Goal: Transaction & Acquisition: Obtain resource

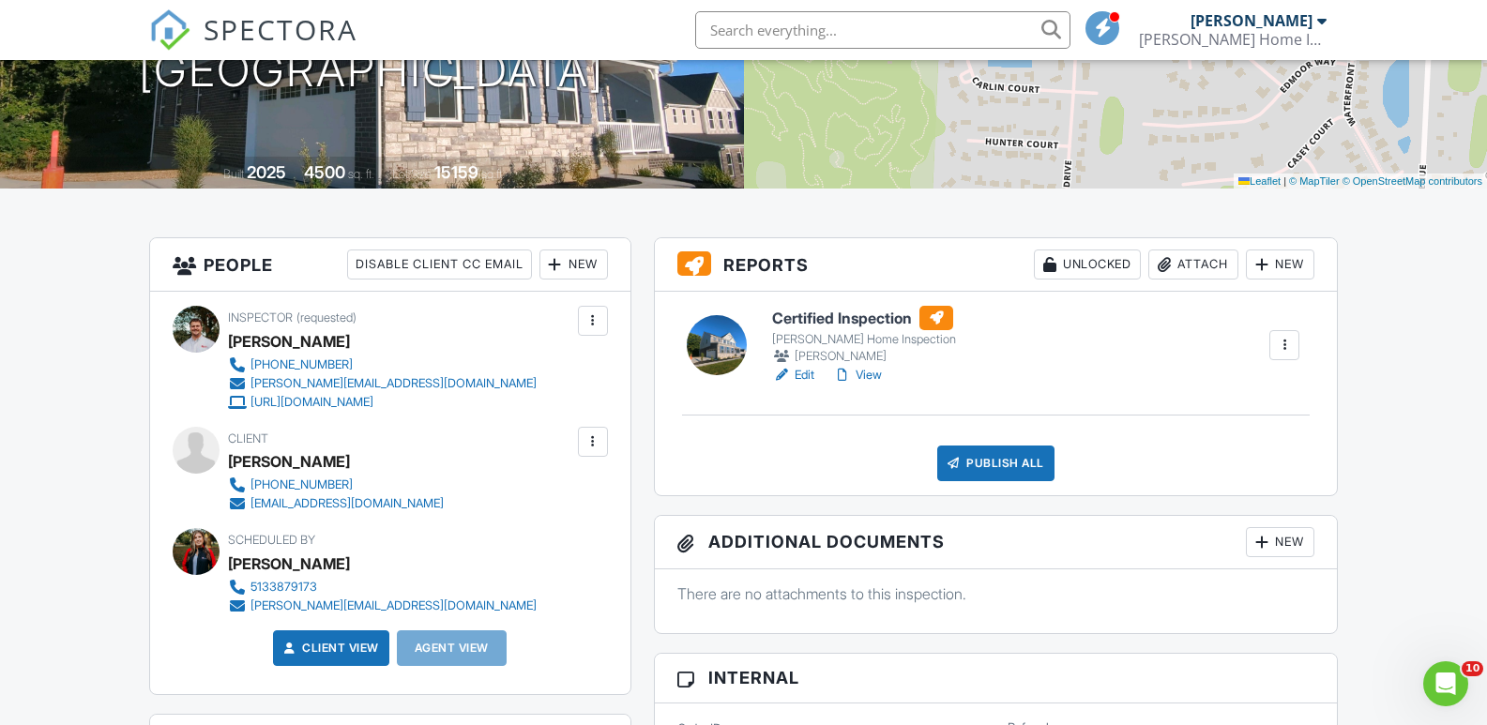
scroll to position [312, 0]
click at [308, 26] on span "SPECTORA" at bounding box center [281, 28] width 154 height 39
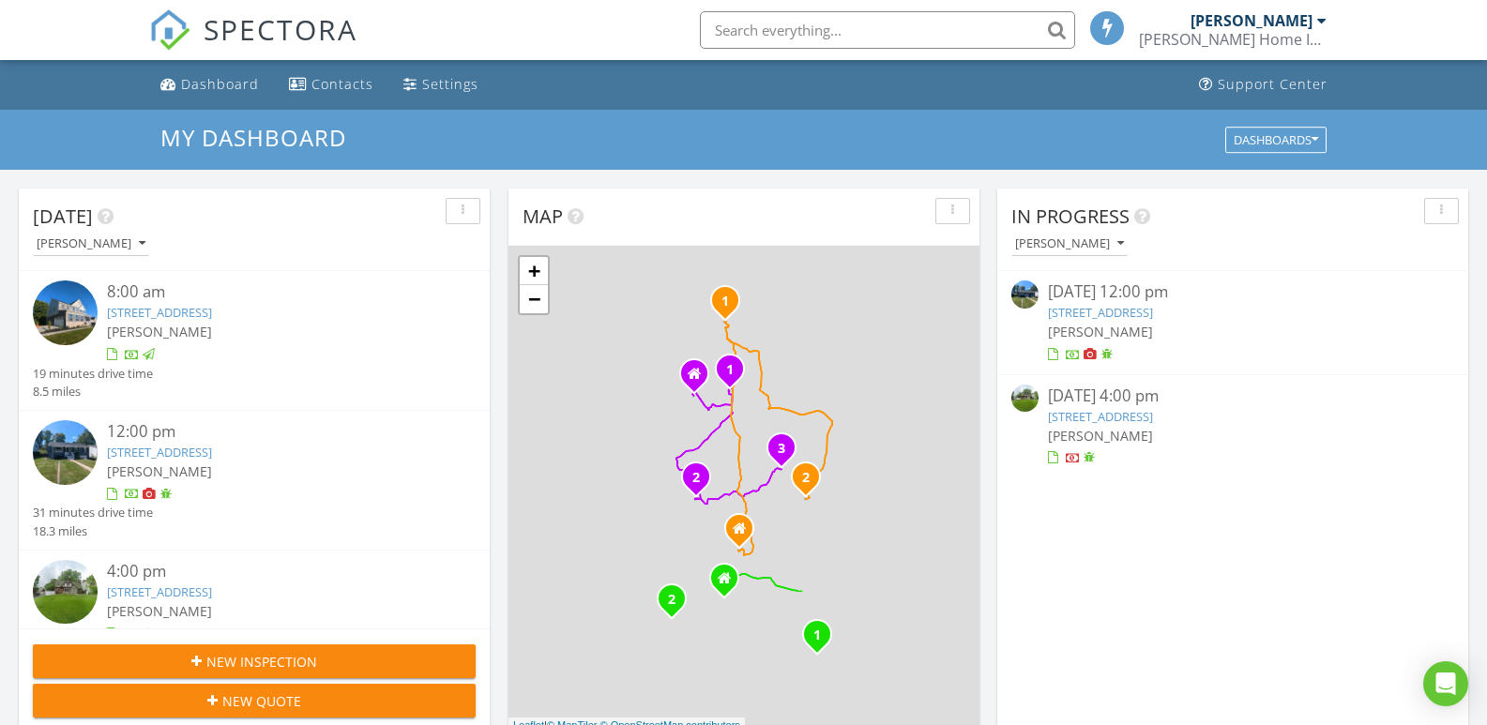
scroll to position [9, 9]
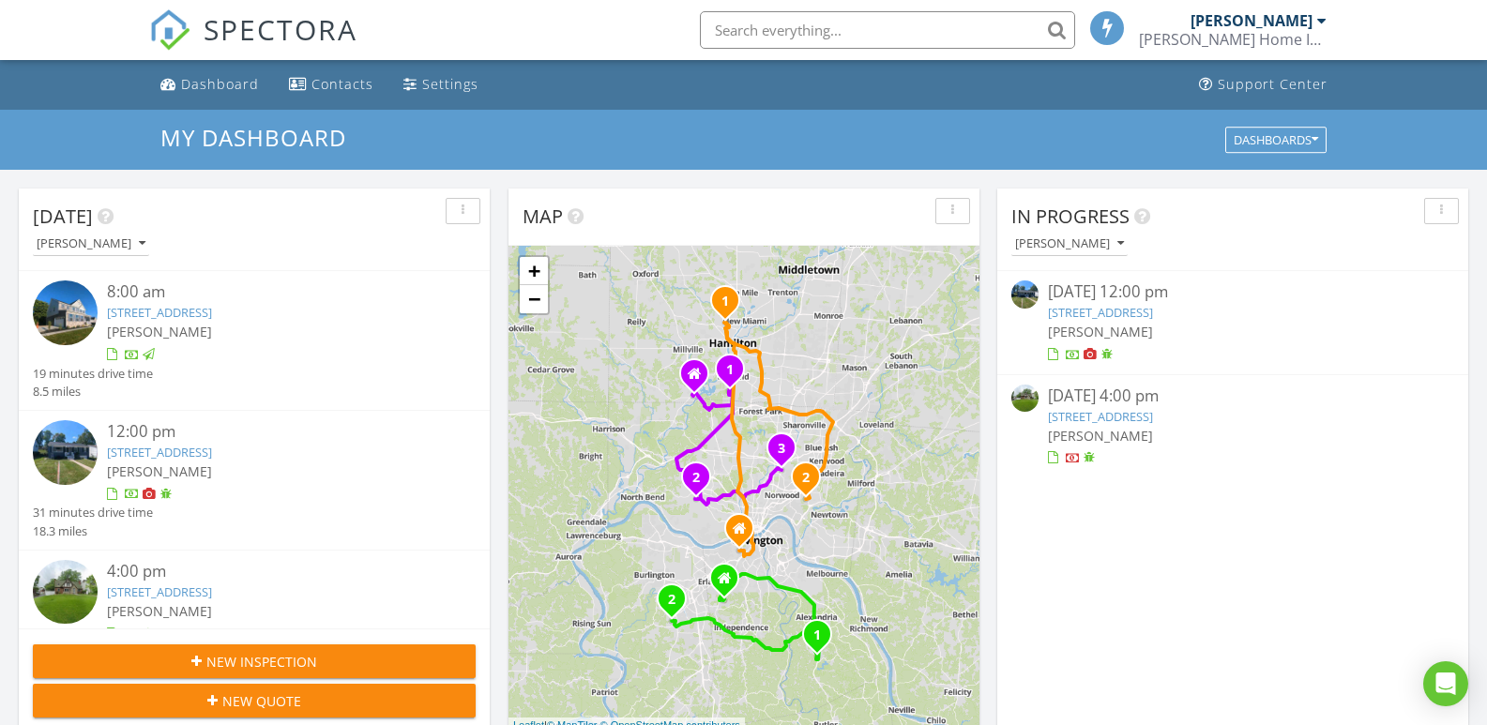
click at [1153, 305] on link "5717 Westgrove Dr, Cincinnati, OH 45248" at bounding box center [1100, 312] width 105 height 17
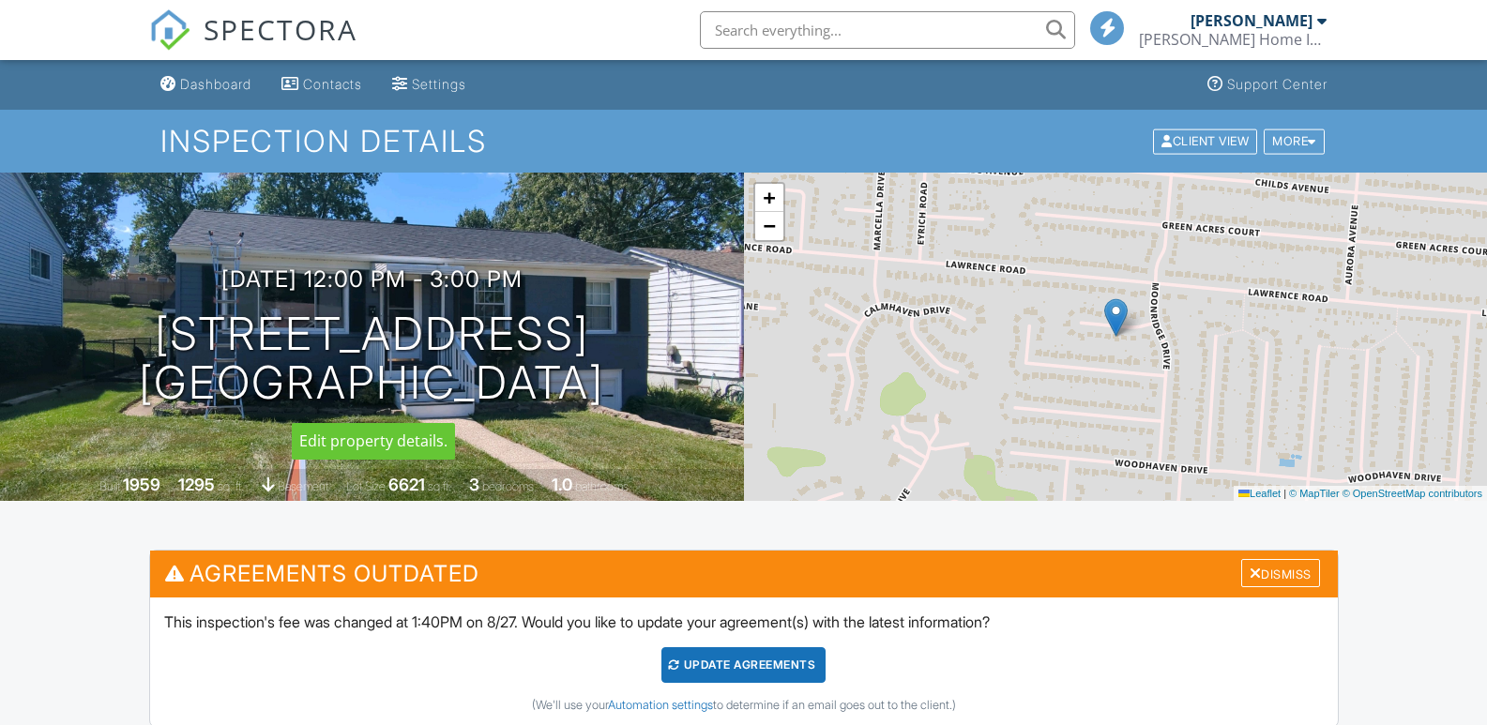
drag, startPoint x: 635, startPoint y: 382, endPoint x: 509, endPoint y: 368, distance: 127.4
click at [644, 387] on div "[DATE] 12:00 pm - 3:00 pm [STREET_ADDRESS] [GEOGRAPHIC_DATA], OH 45248" at bounding box center [372, 337] width 744 height 142
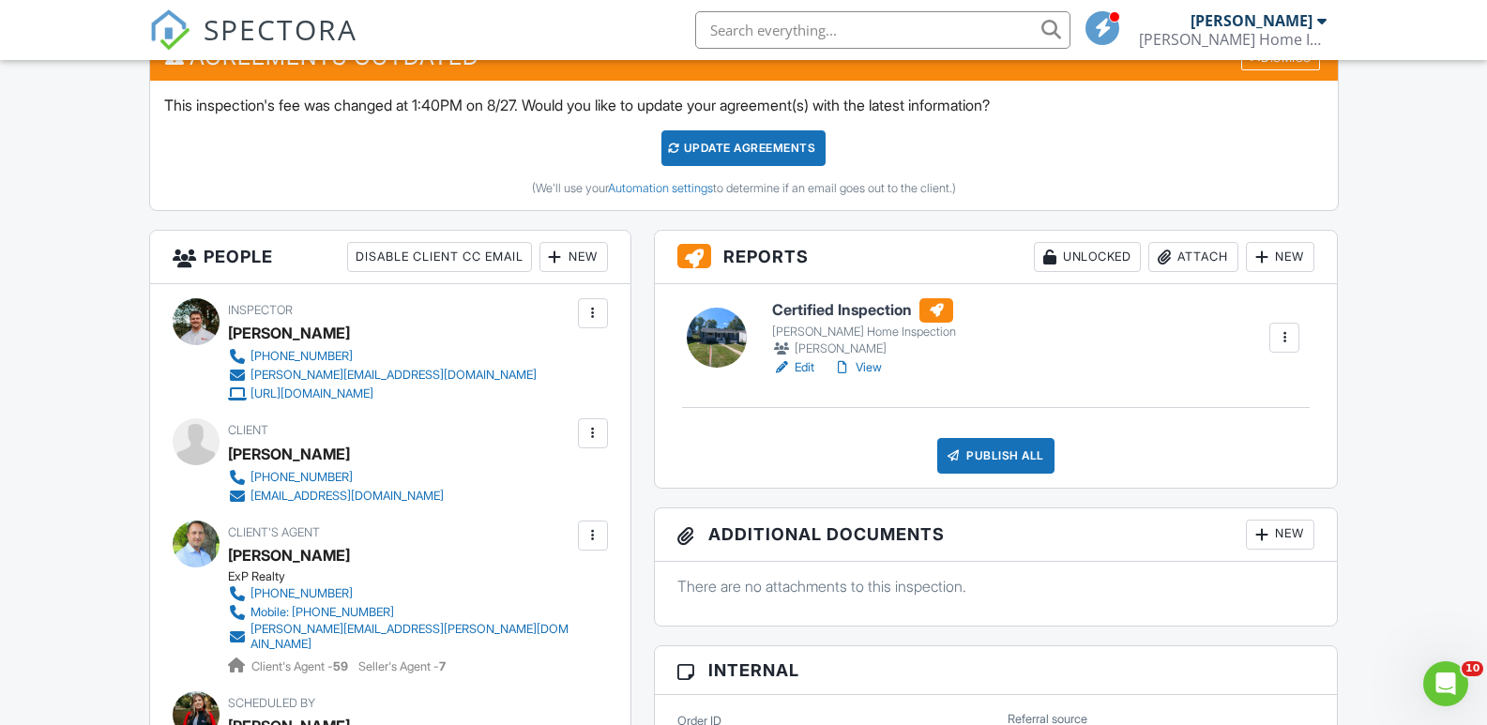
scroll to position [526, 0]
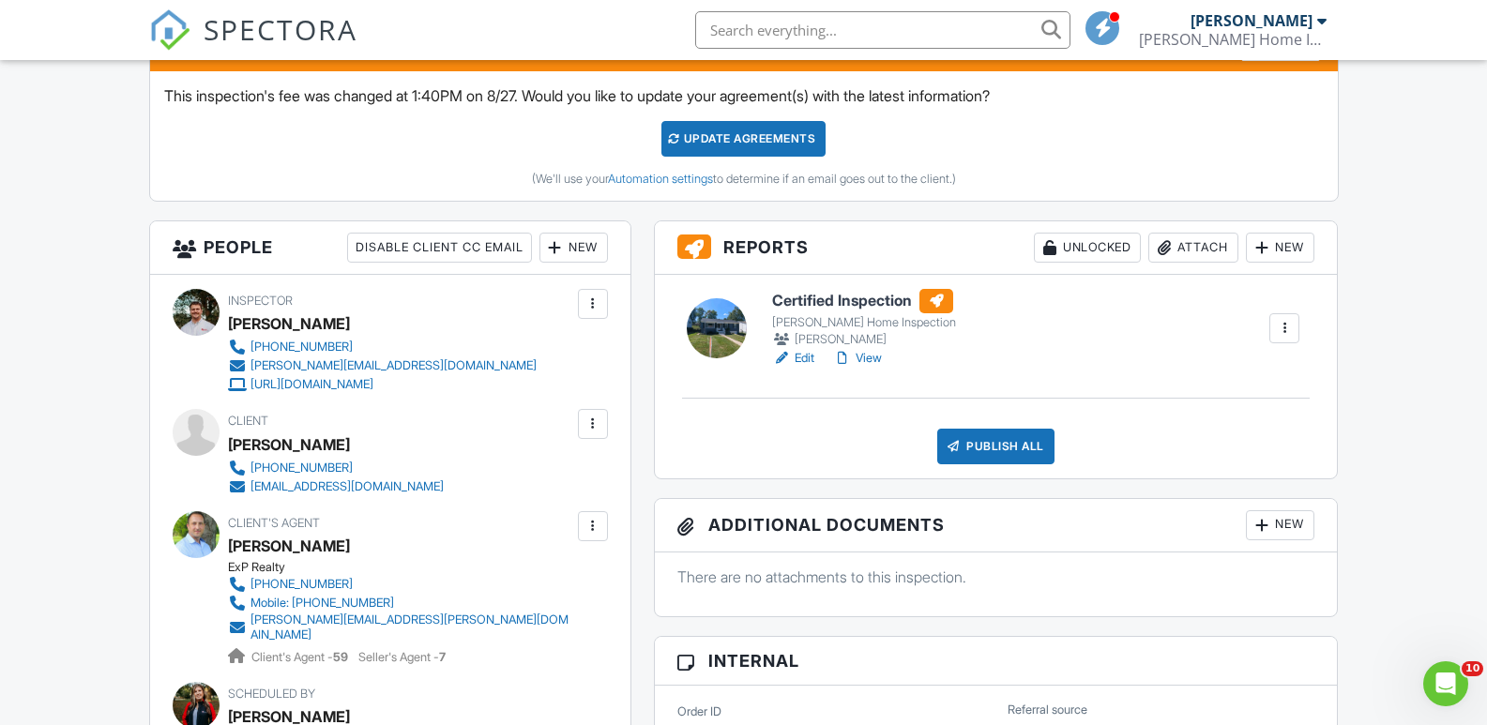
click at [879, 358] on link "View" at bounding box center [857, 358] width 49 height 19
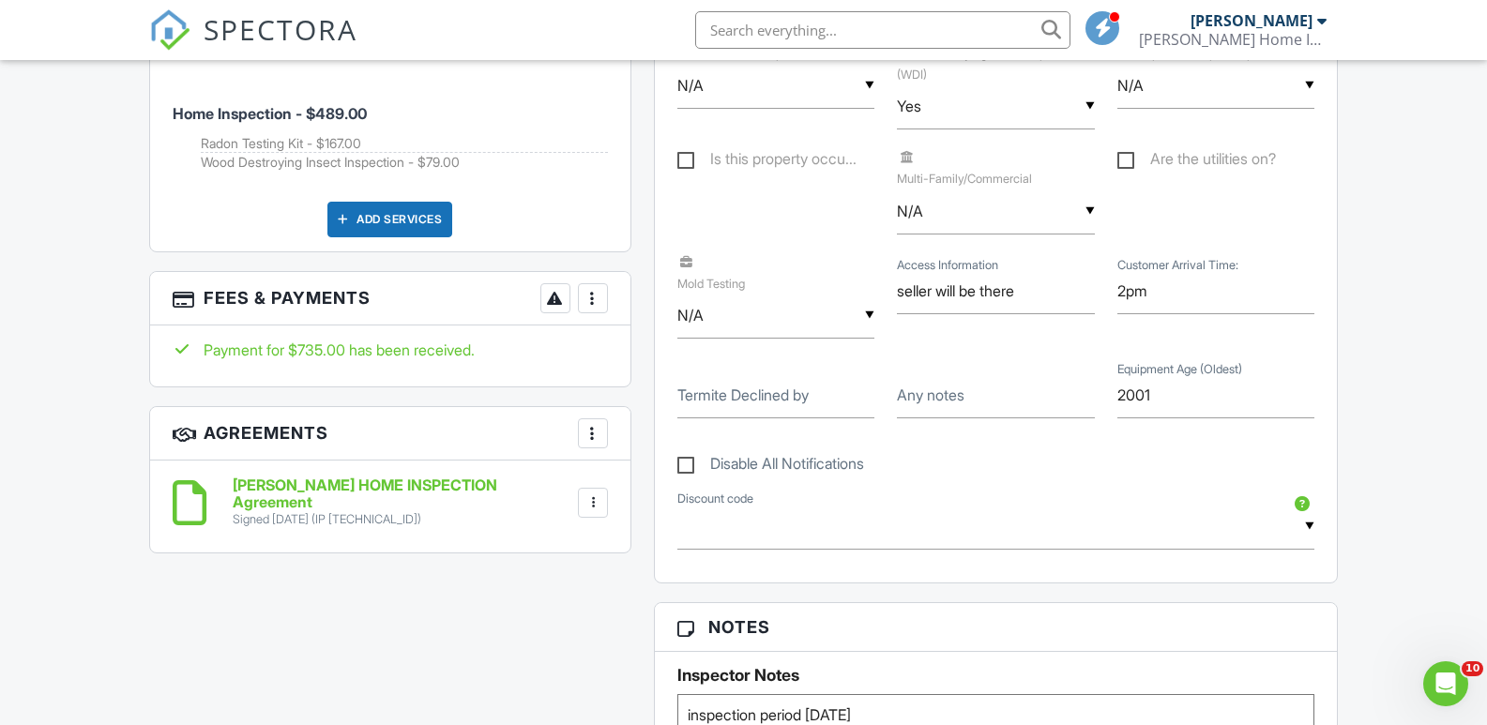
scroll to position [1170, 0]
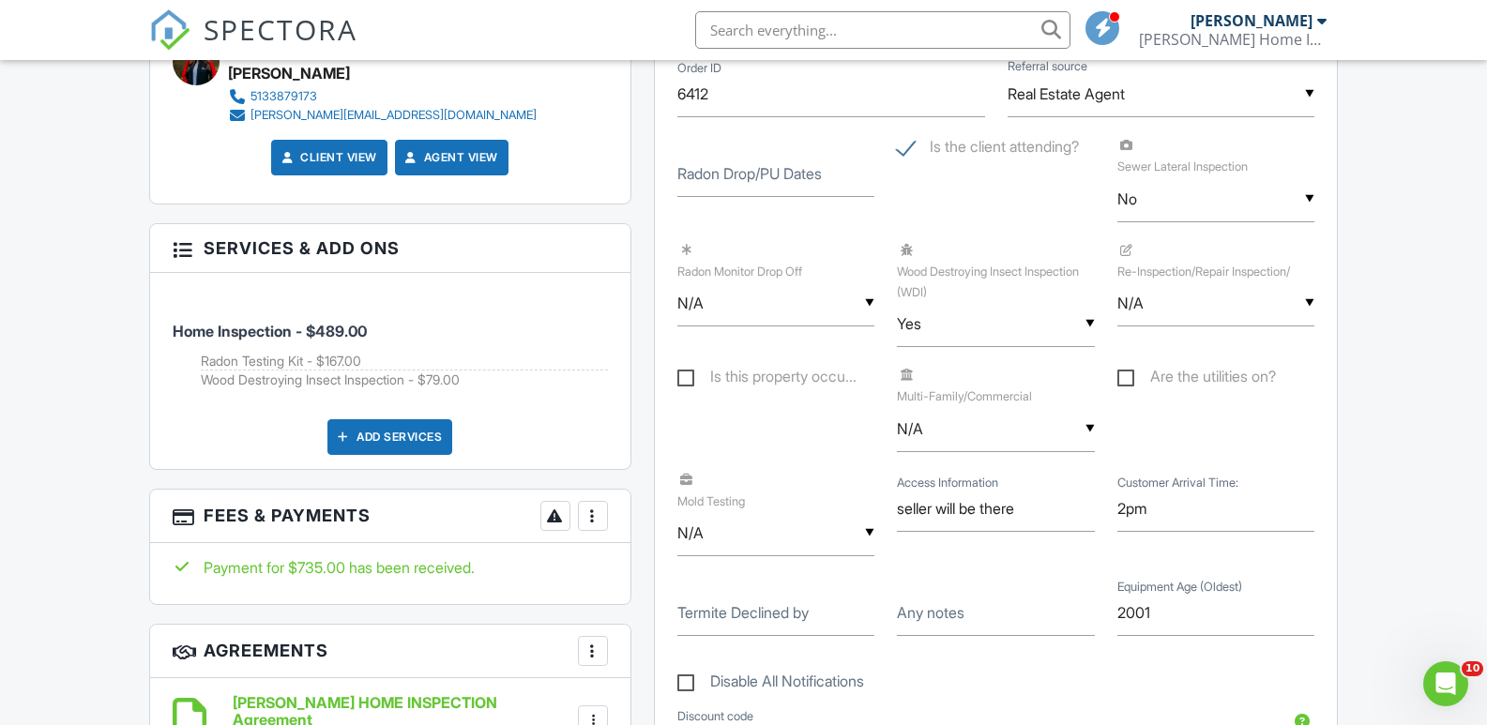
click at [593, 507] on div at bounding box center [593, 516] width 19 height 19
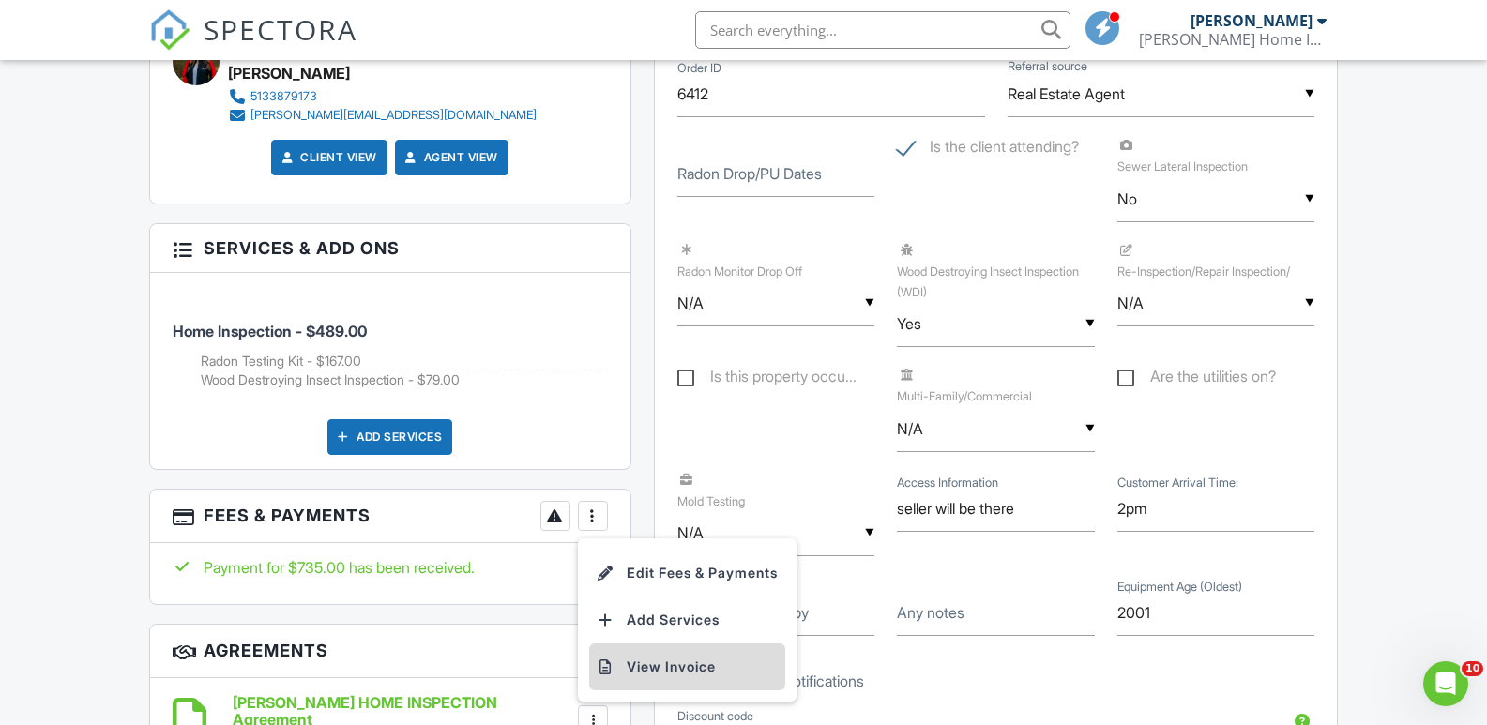
click at [680, 651] on li "View Invoice" at bounding box center [687, 667] width 196 height 47
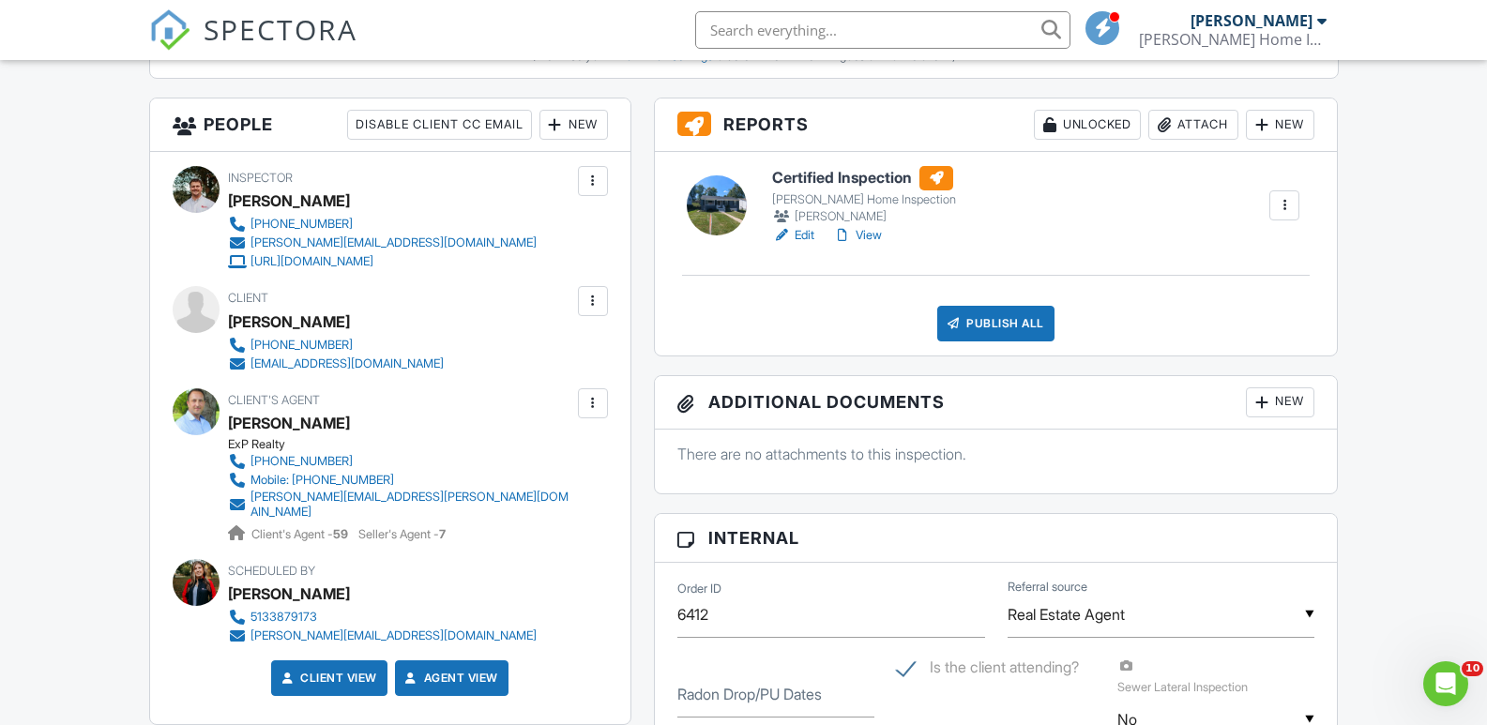
scroll to position [630, 0]
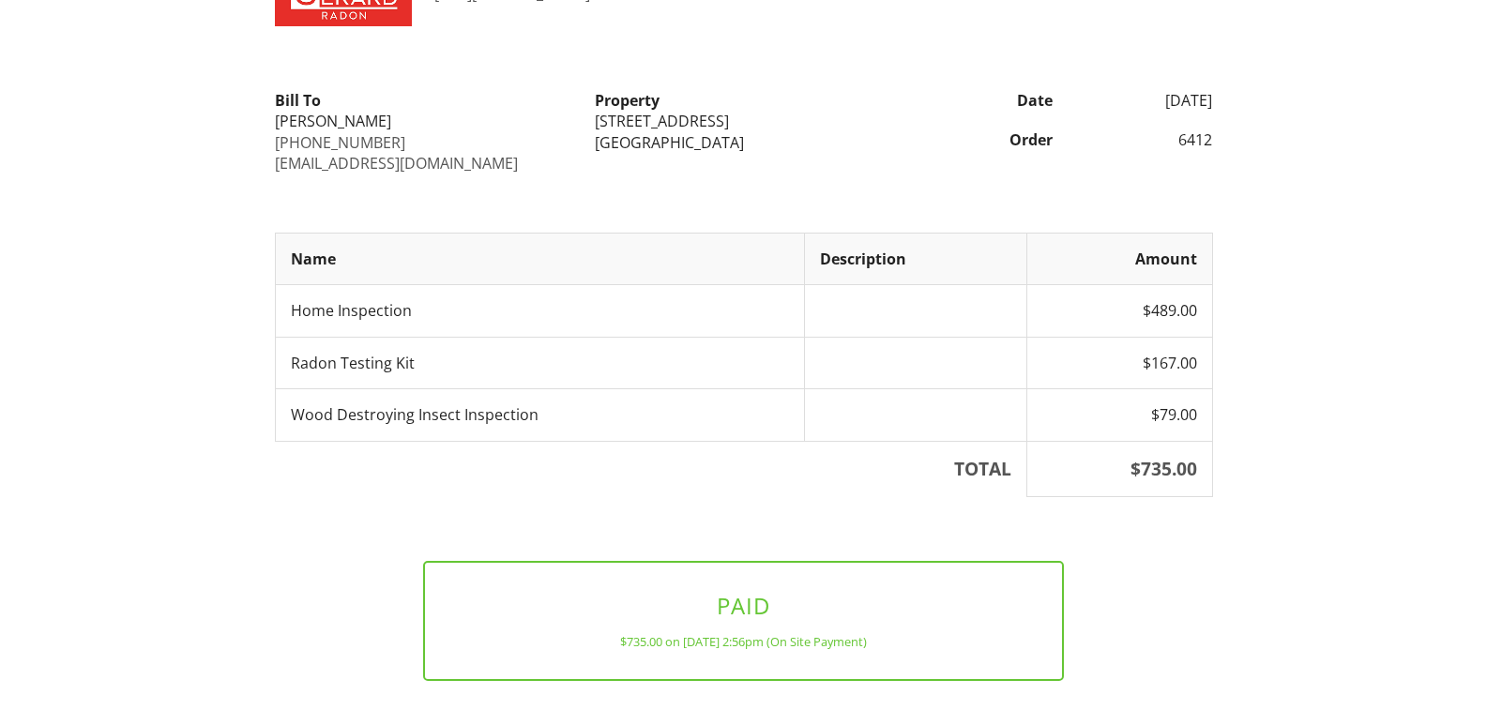
scroll to position [226, 0]
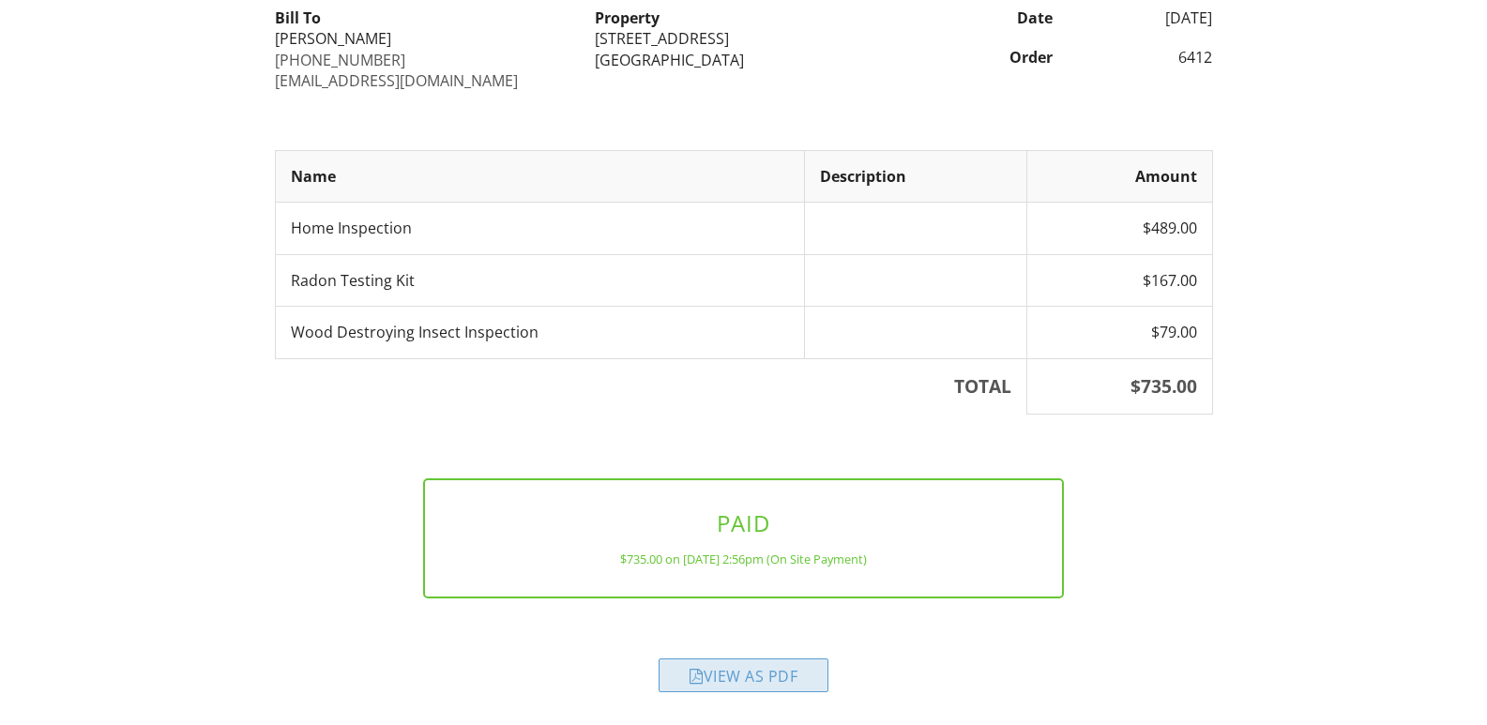
click at [765, 675] on div "View as PDF" at bounding box center [744, 676] width 170 height 34
